Goal: Use online tool/utility: Utilize a website feature to perform a specific function

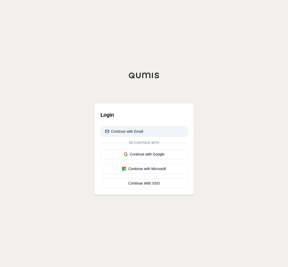
click at [155, 133] on button "Continue with Email" at bounding box center [144, 131] width 87 height 10
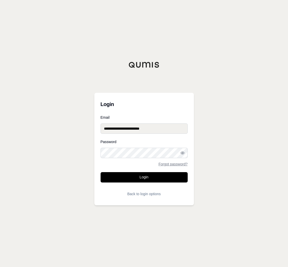
type input "**********"
click at [144, 177] on button "Login" at bounding box center [144, 177] width 87 height 10
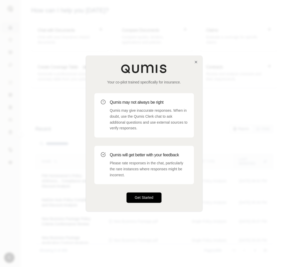
click at [152, 200] on button "Get Started" at bounding box center [144, 198] width 35 height 10
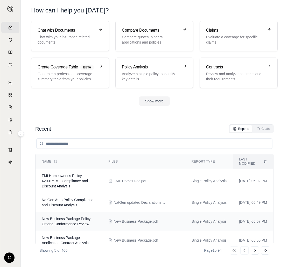
scroll to position [18, 0]
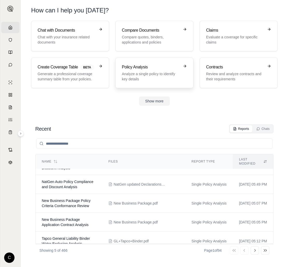
click at [167, 73] on p "Analyze a single policy to identify key details" at bounding box center [151, 76] width 58 height 10
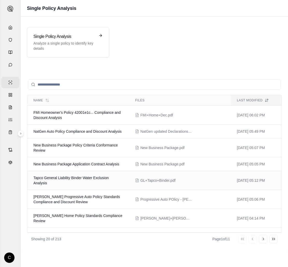
click at [112, 187] on td "Tapco General Liability Binder Water Exclusion Analysis" at bounding box center [78, 180] width 102 height 19
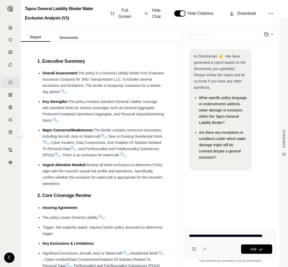
type textarea "**********"
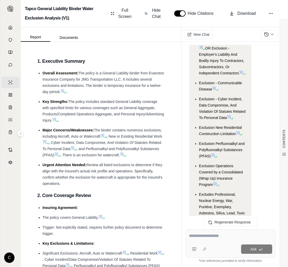
scroll to position [1123, 0]
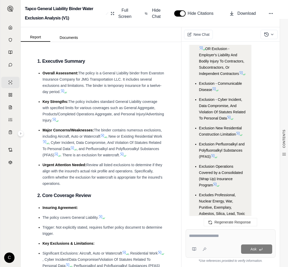
click at [238, 131] on icon at bounding box center [238, 133] width 4 height 4
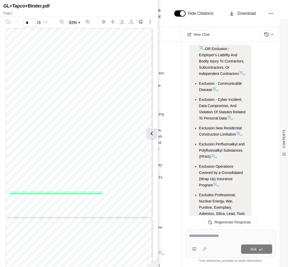
click at [155, 133] on button at bounding box center [152, 133] width 10 height 10
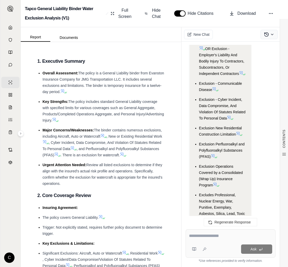
click at [264, 36] on icon at bounding box center [266, 34] width 5 height 5
